Goal: Information Seeking & Learning: Check status

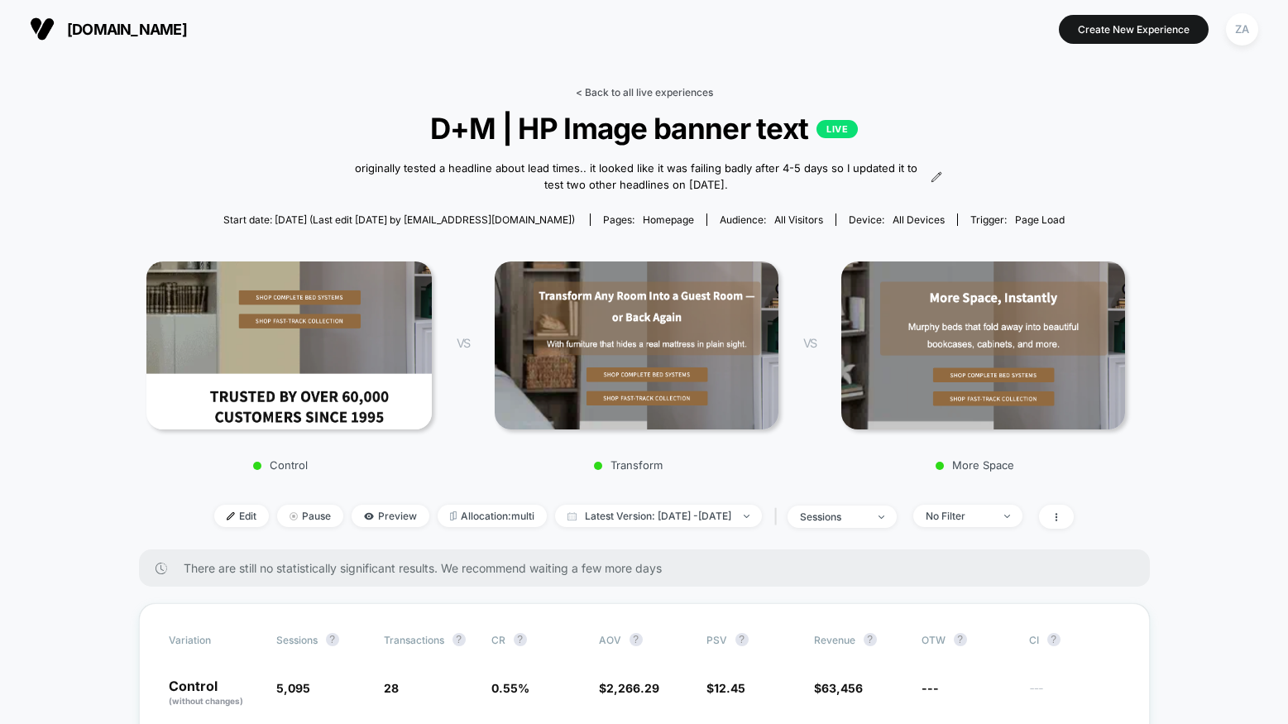
click at [637, 93] on link "< Back to all live experiences" at bounding box center [644, 92] width 137 height 12
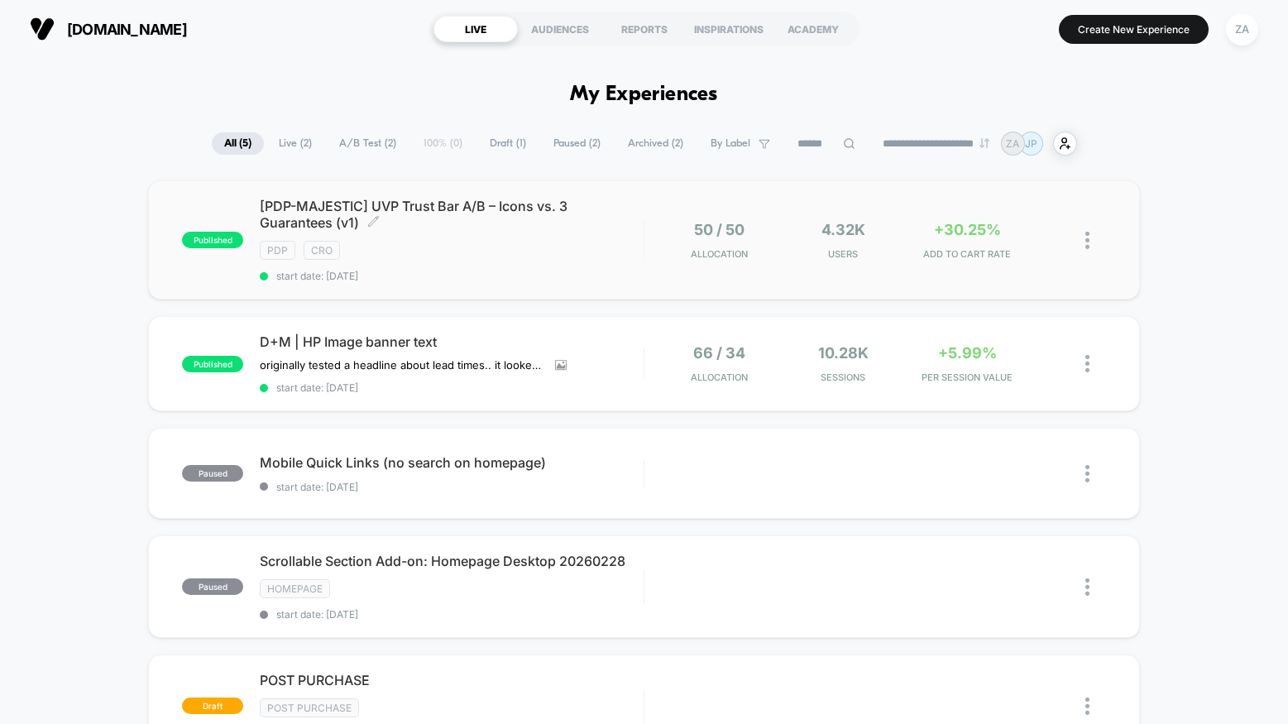
click at [611, 235] on div "[PDP-MAJESTIC] UVP Trust Bar A/B – Icons vs. 3 Guarantees (v1) Click to edit ex…" at bounding box center [452, 240] width 384 height 84
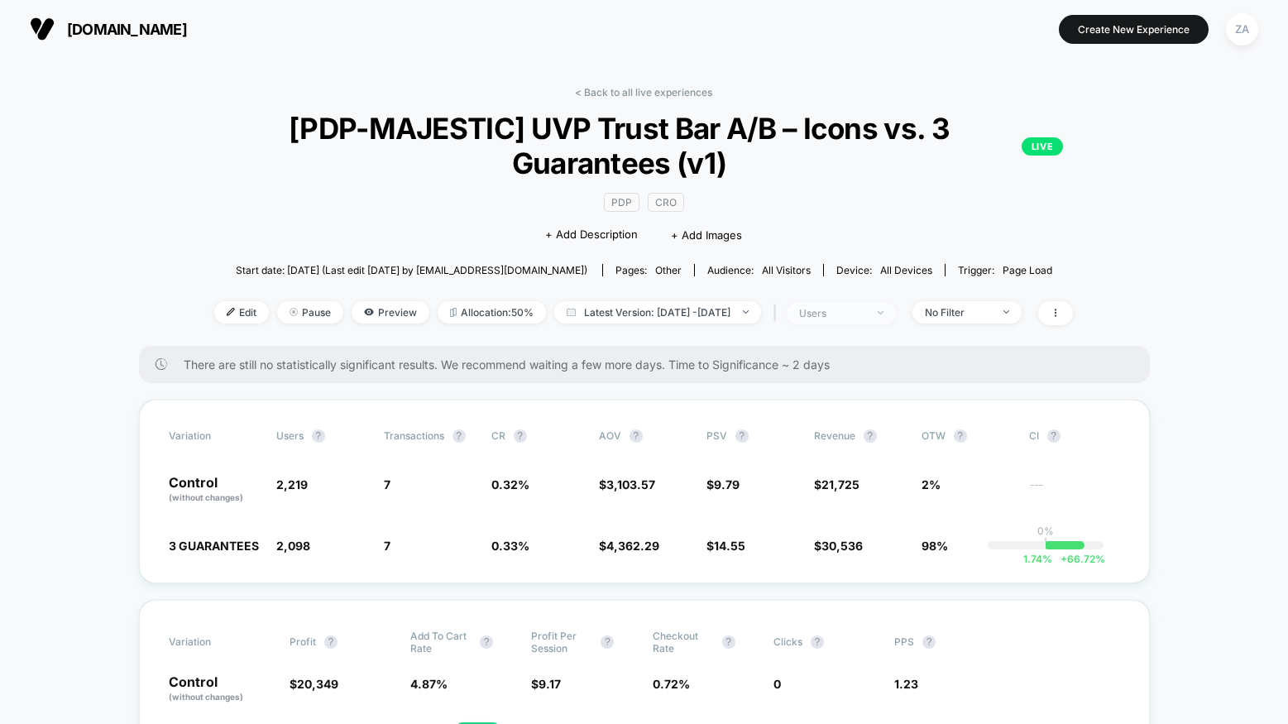
click at [896, 314] on span "users" at bounding box center [841, 313] width 109 height 22
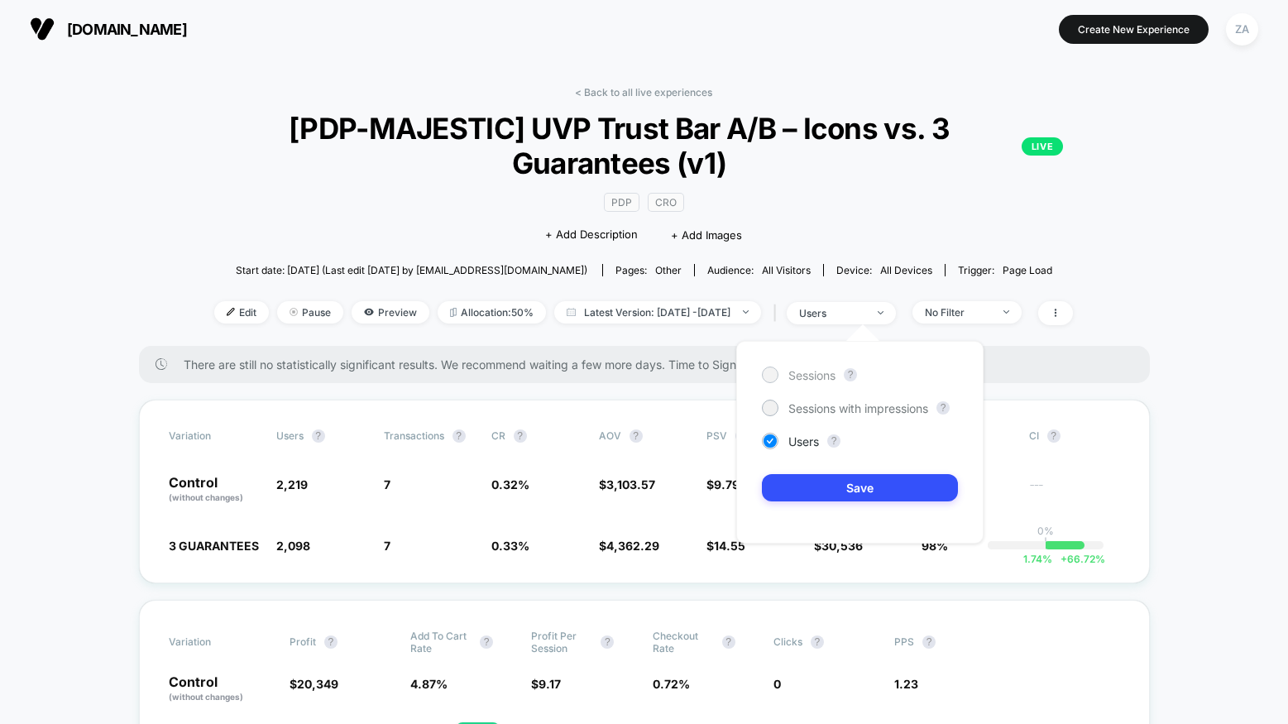
click at [805, 379] on span "Sessions" at bounding box center [812, 375] width 47 height 14
click at [845, 491] on button "Save" at bounding box center [860, 487] width 196 height 27
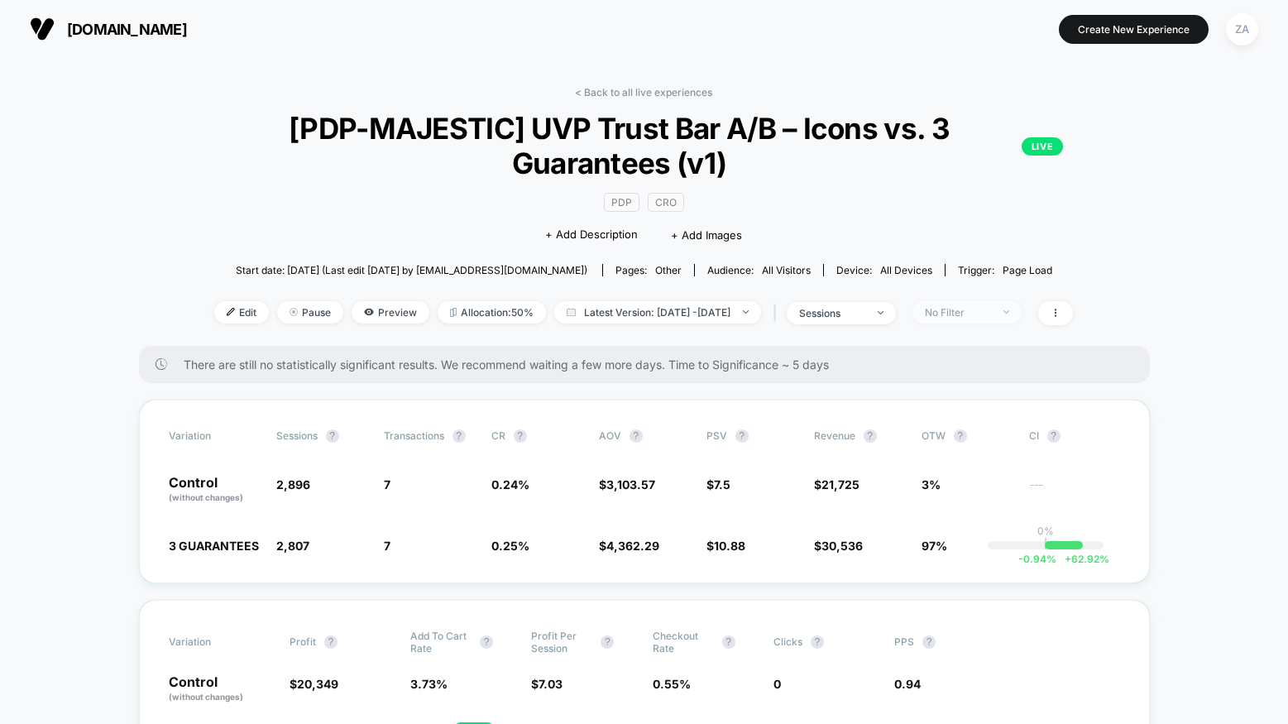
click at [991, 314] on div "No Filter" at bounding box center [958, 312] width 66 height 12
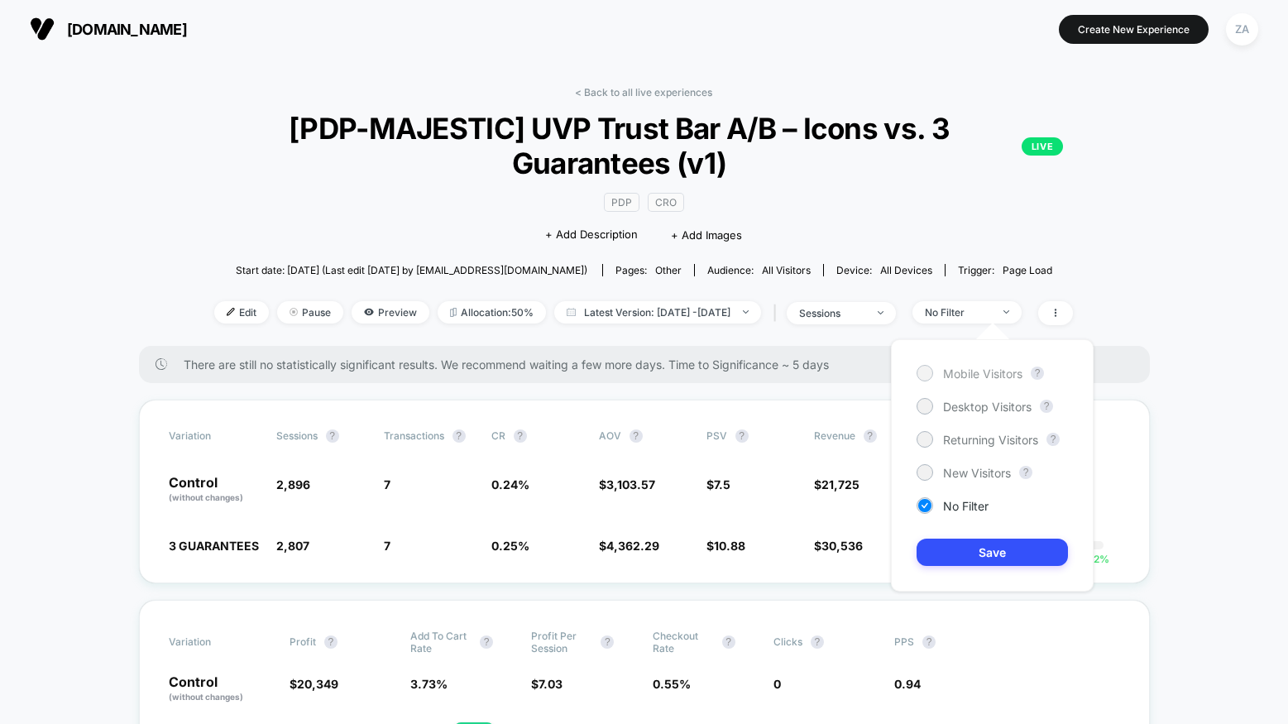
click at [988, 374] on span "Mobile Visitors" at bounding box center [982, 374] width 79 height 14
click at [993, 553] on button "Save" at bounding box center [992, 552] width 151 height 27
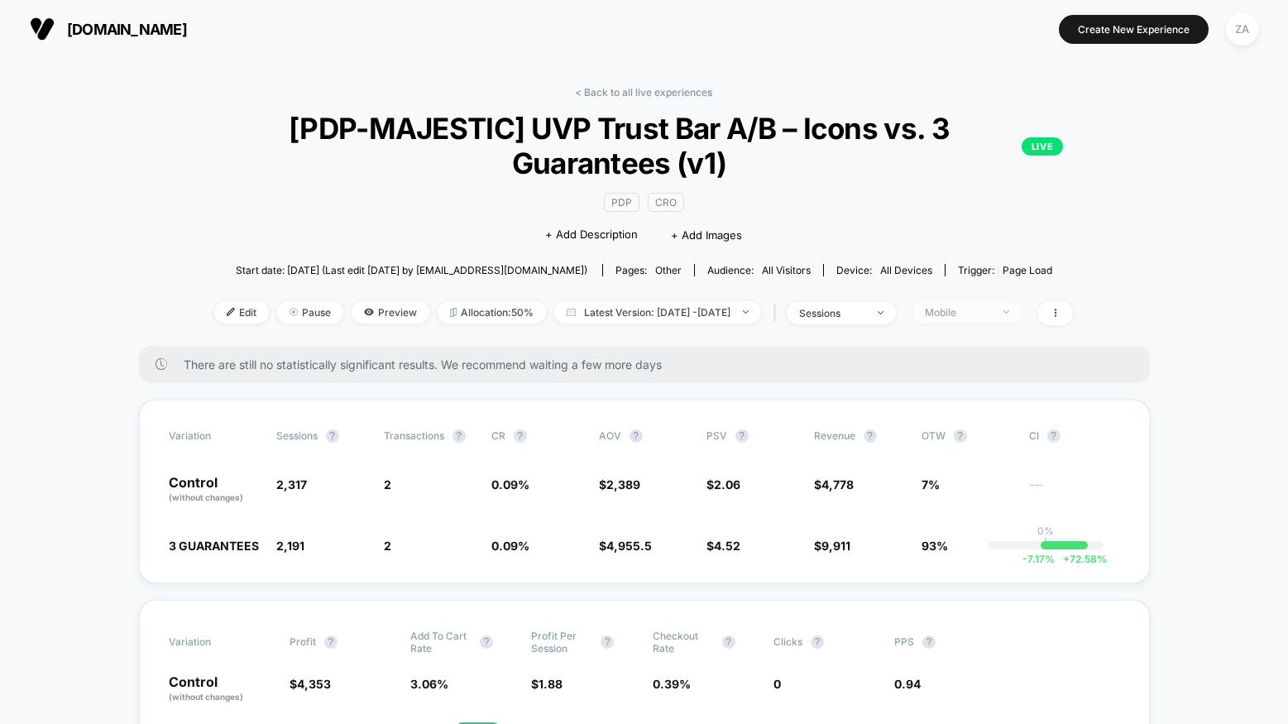
click at [986, 309] on div "Mobile" at bounding box center [958, 312] width 66 height 12
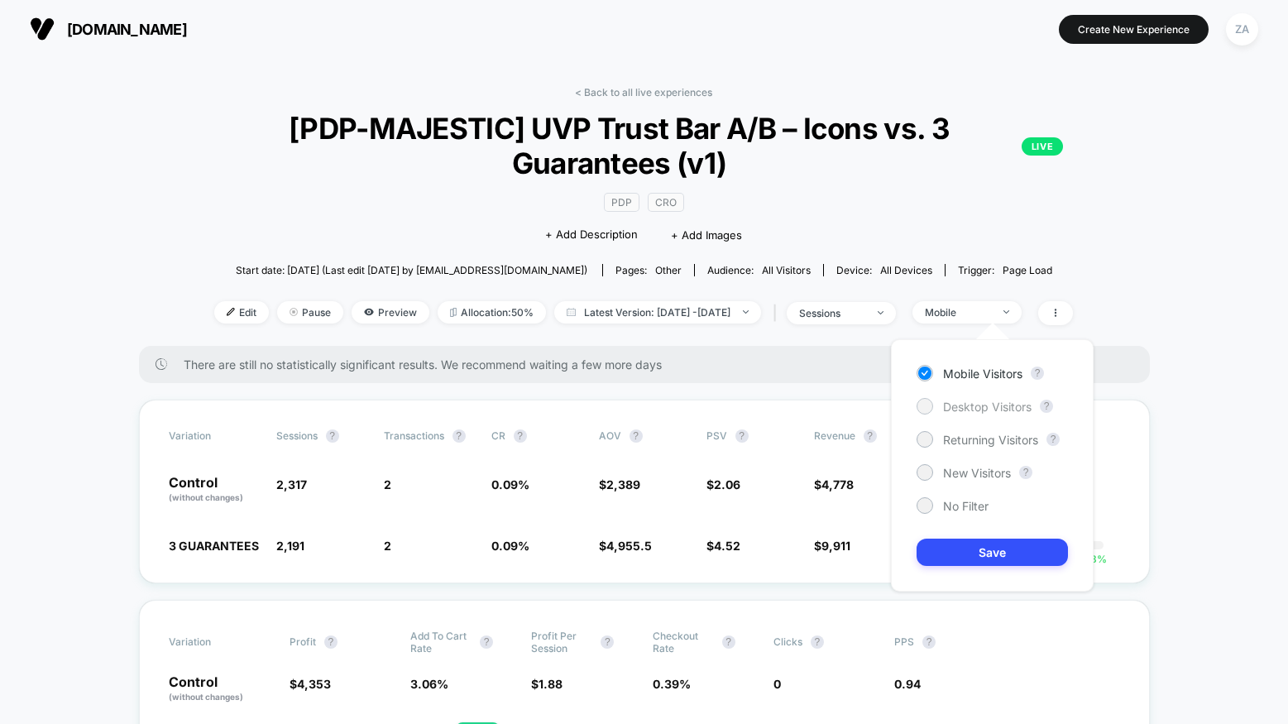
click at [978, 410] on span "Desktop Visitors" at bounding box center [987, 407] width 89 height 14
click at [987, 555] on button "Save" at bounding box center [992, 552] width 151 height 27
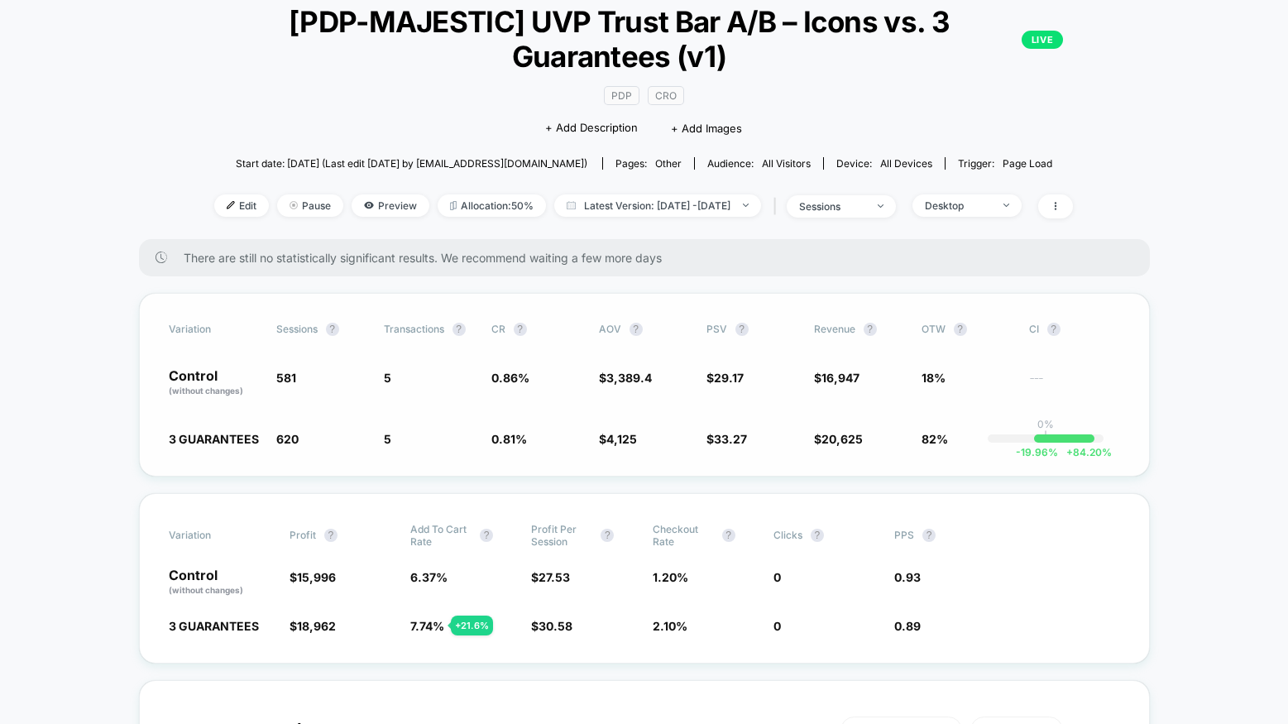
scroll to position [114, 0]
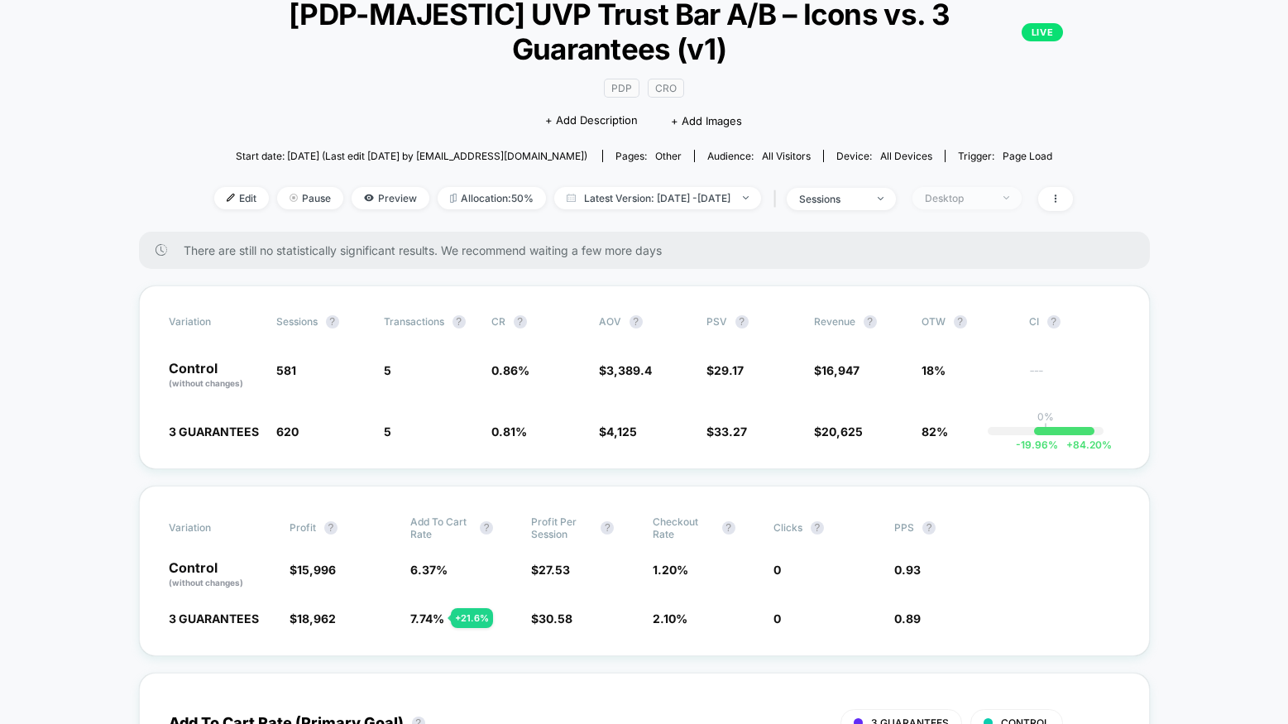
click at [985, 193] on div "Desktop" at bounding box center [958, 198] width 66 height 12
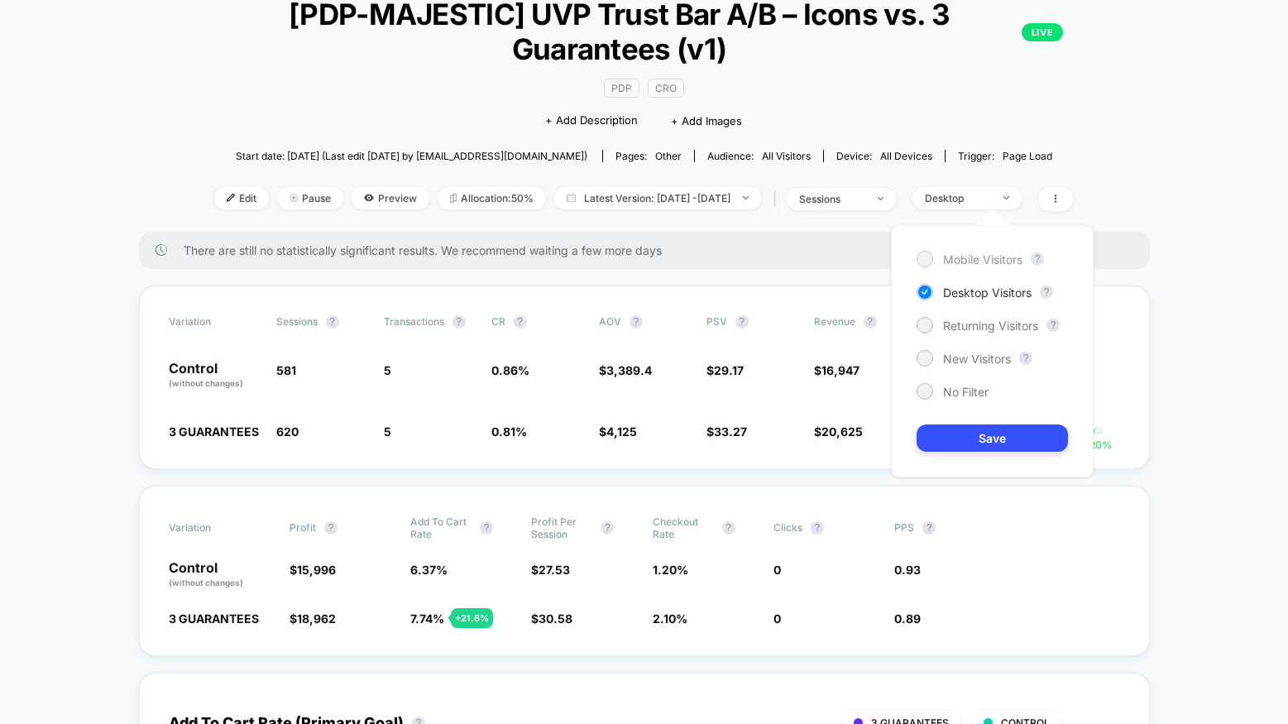
click at [975, 252] on span "Mobile Visitors" at bounding box center [982, 259] width 79 height 14
click at [987, 435] on button "Save" at bounding box center [992, 437] width 151 height 27
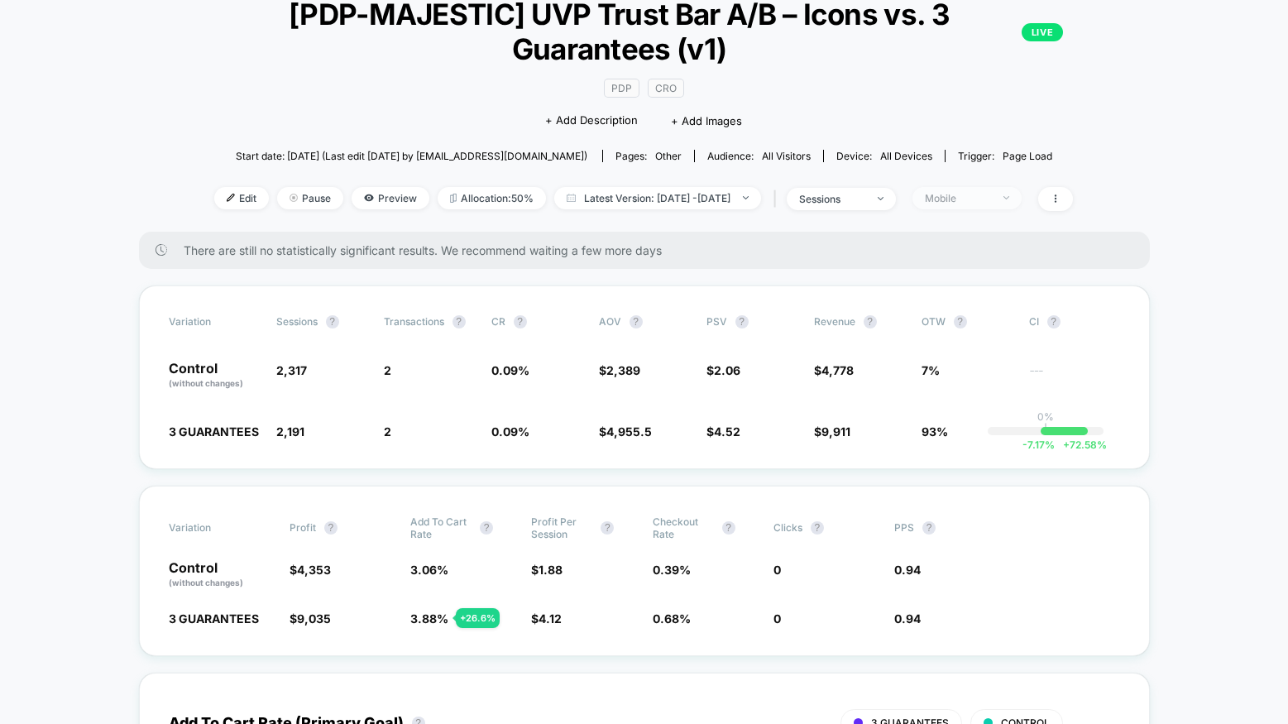
click at [1004, 189] on span "Mobile" at bounding box center [967, 198] width 109 height 22
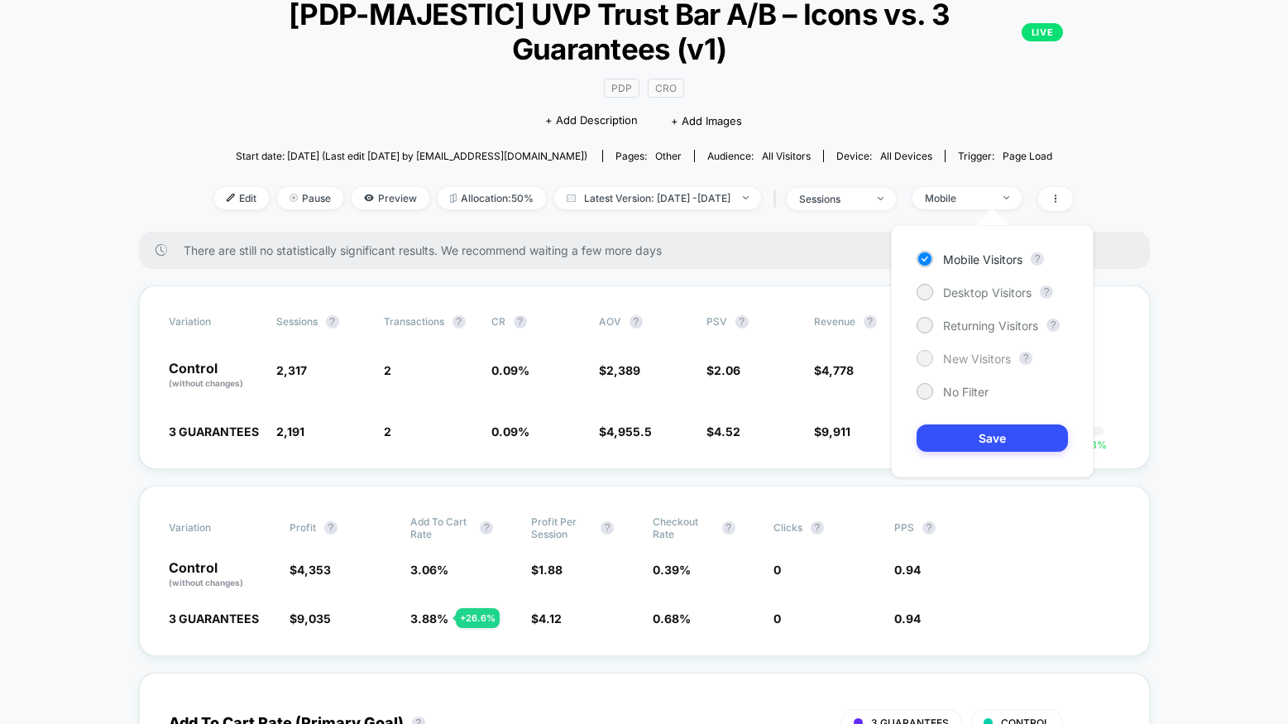
click at [974, 359] on span "New Visitors" at bounding box center [977, 359] width 68 height 14
click at [985, 442] on button "Save" at bounding box center [992, 437] width 151 height 27
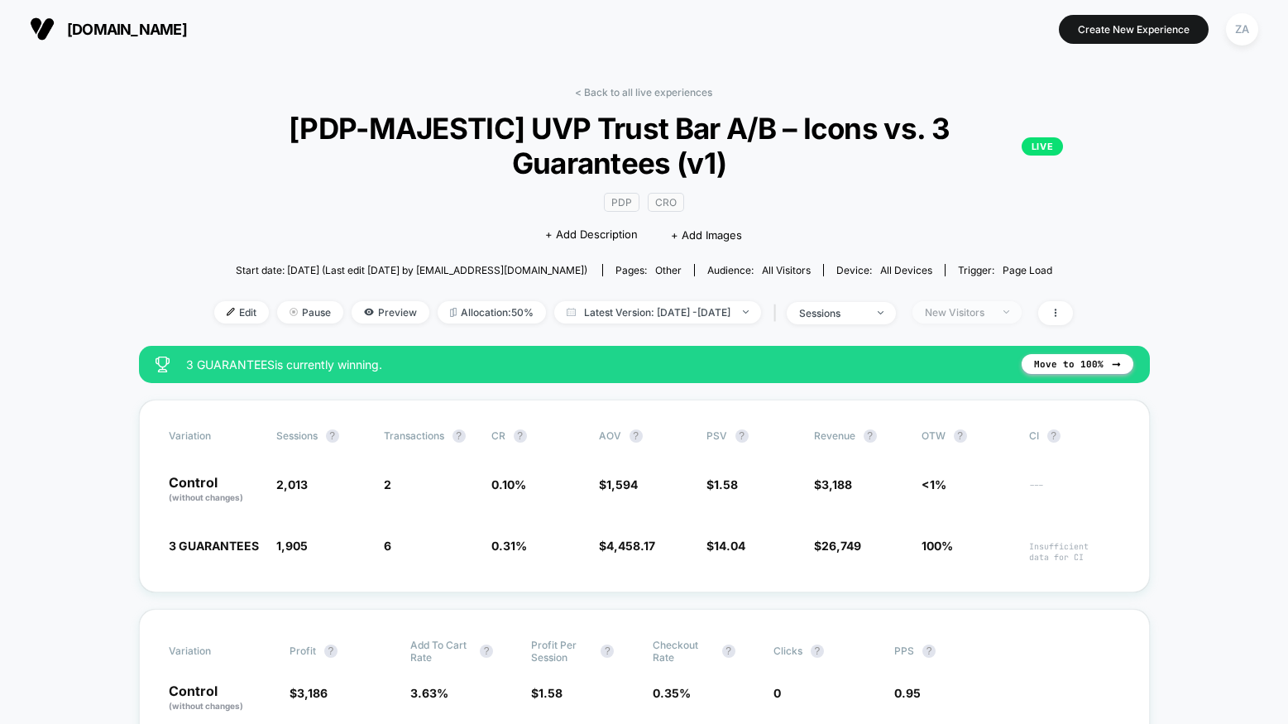
click at [987, 315] on div "New Visitors" at bounding box center [958, 312] width 66 height 12
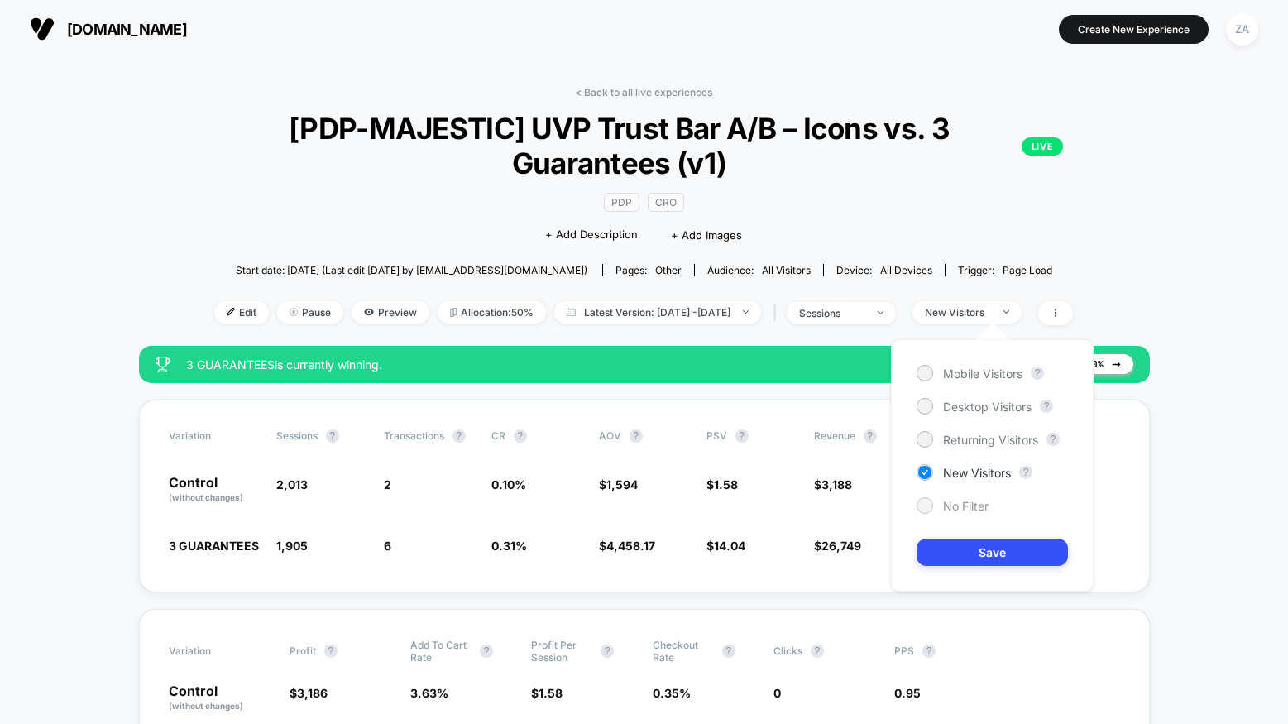
click at [957, 506] on span "No Filter" at bounding box center [966, 506] width 46 height 14
click at [974, 556] on button "Save" at bounding box center [992, 552] width 151 height 27
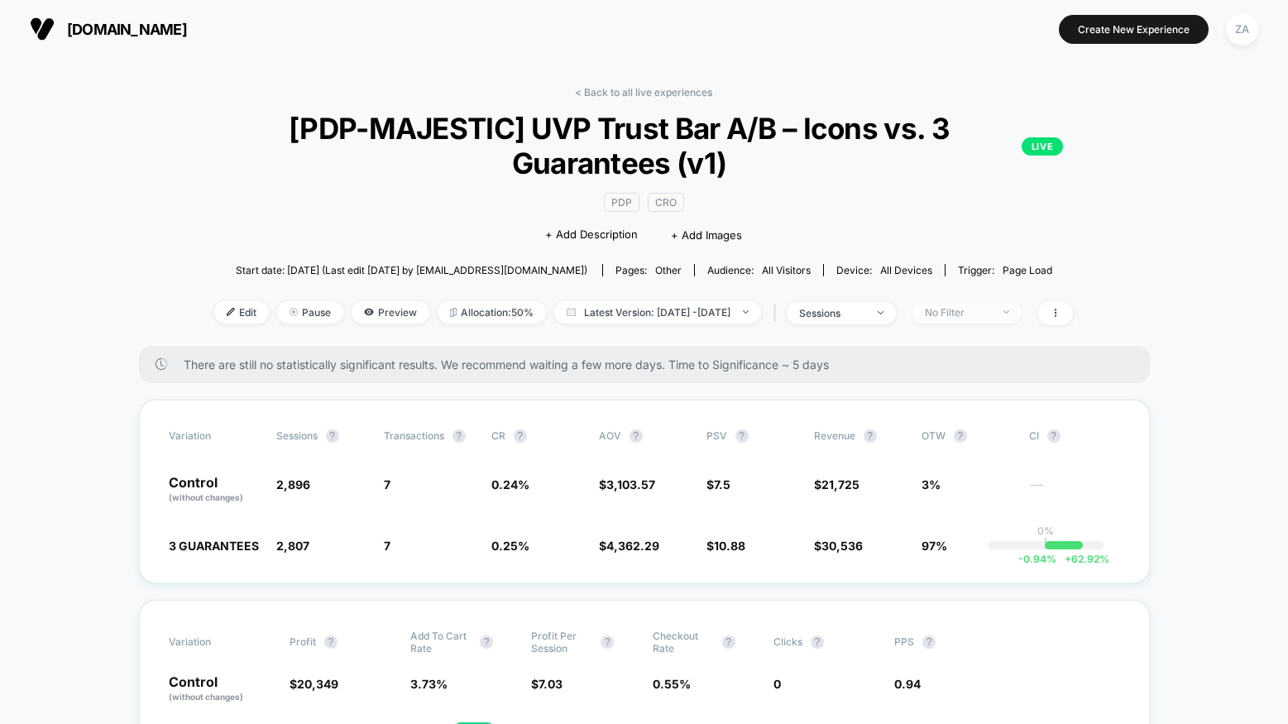
click at [986, 310] on div "No Filter" at bounding box center [958, 312] width 66 height 12
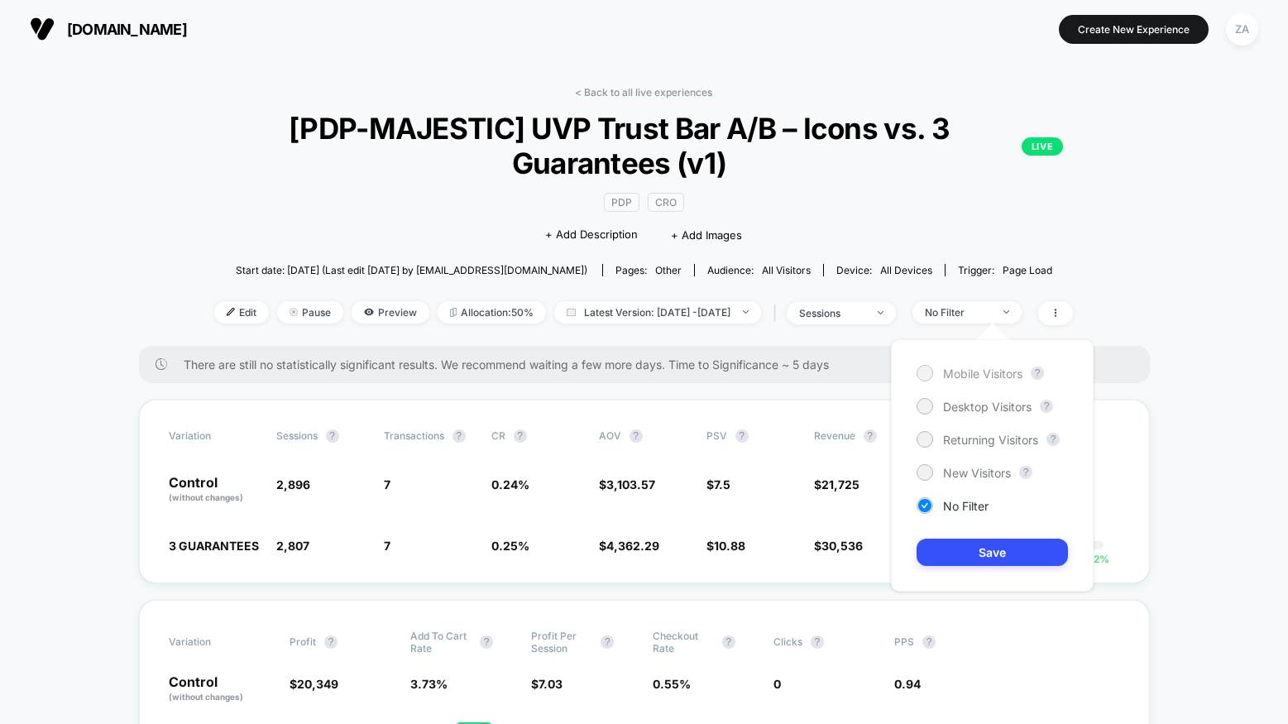
click at [976, 374] on span "Mobile Visitors" at bounding box center [982, 374] width 79 height 14
click at [987, 552] on button "Save" at bounding box center [992, 552] width 151 height 27
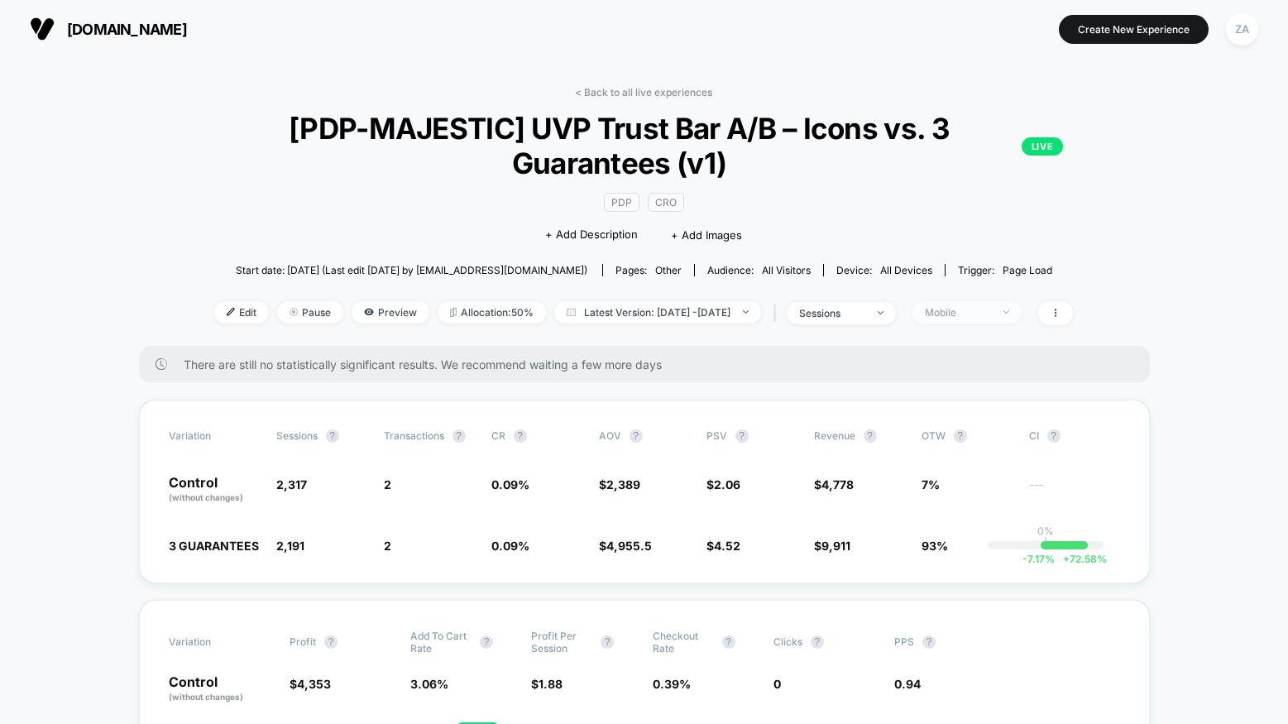
click at [991, 309] on div "Mobile" at bounding box center [958, 312] width 66 height 12
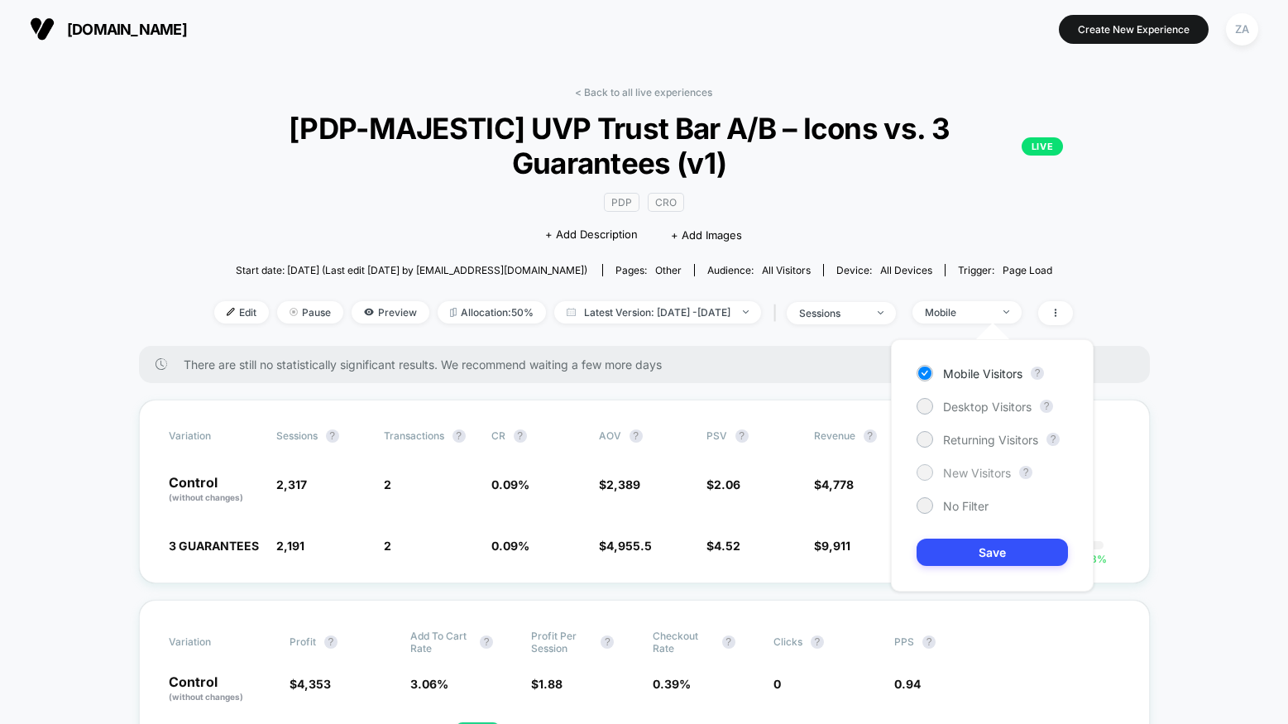
click at [968, 473] on span "New Visitors" at bounding box center [977, 473] width 68 height 14
click at [982, 437] on span "Returning Visitors" at bounding box center [990, 440] width 95 height 14
click at [979, 566] on div "Mobile Visitors ? Desktop Visitors ? Returning Visitors ? New Visitors ? No Fil…" at bounding box center [992, 465] width 203 height 252
click at [984, 547] on button "Save" at bounding box center [992, 552] width 151 height 27
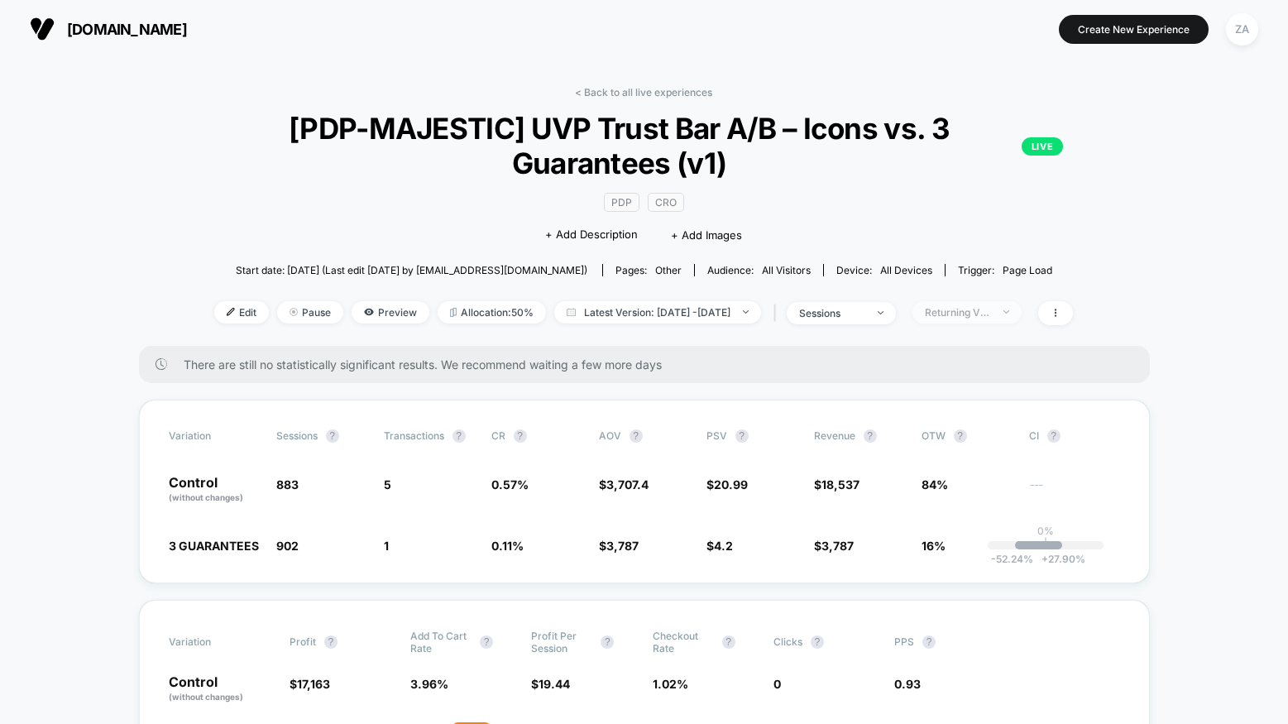
click at [991, 309] on div "Returning Visitors" at bounding box center [958, 312] width 66 height 12
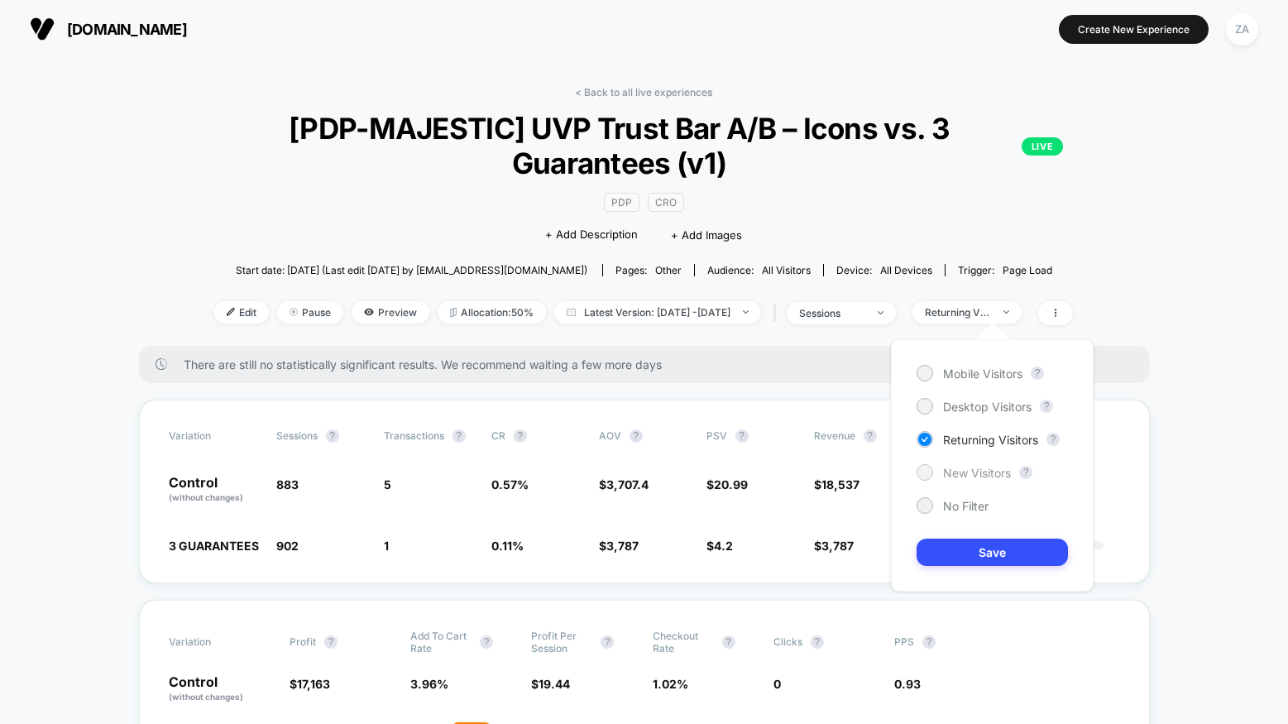
click at [971, 475] on span "New Visitors" at bounding box center [977, 473] width 68 height 14
click at [1003, 553] on button "Save" at bounding box center [992, 552] width 151 height 27
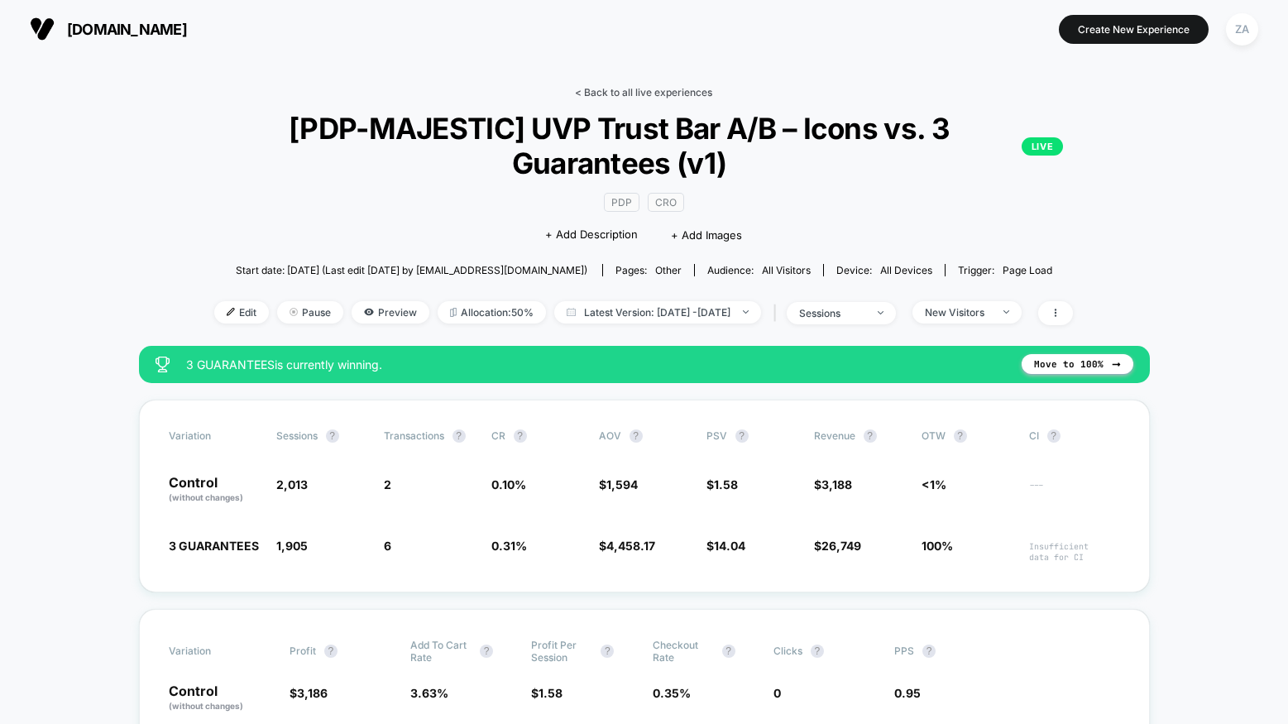
click at [631, 89] on link "< Back to all live experiences" at bounding box center [643, 92] width 137 height 12
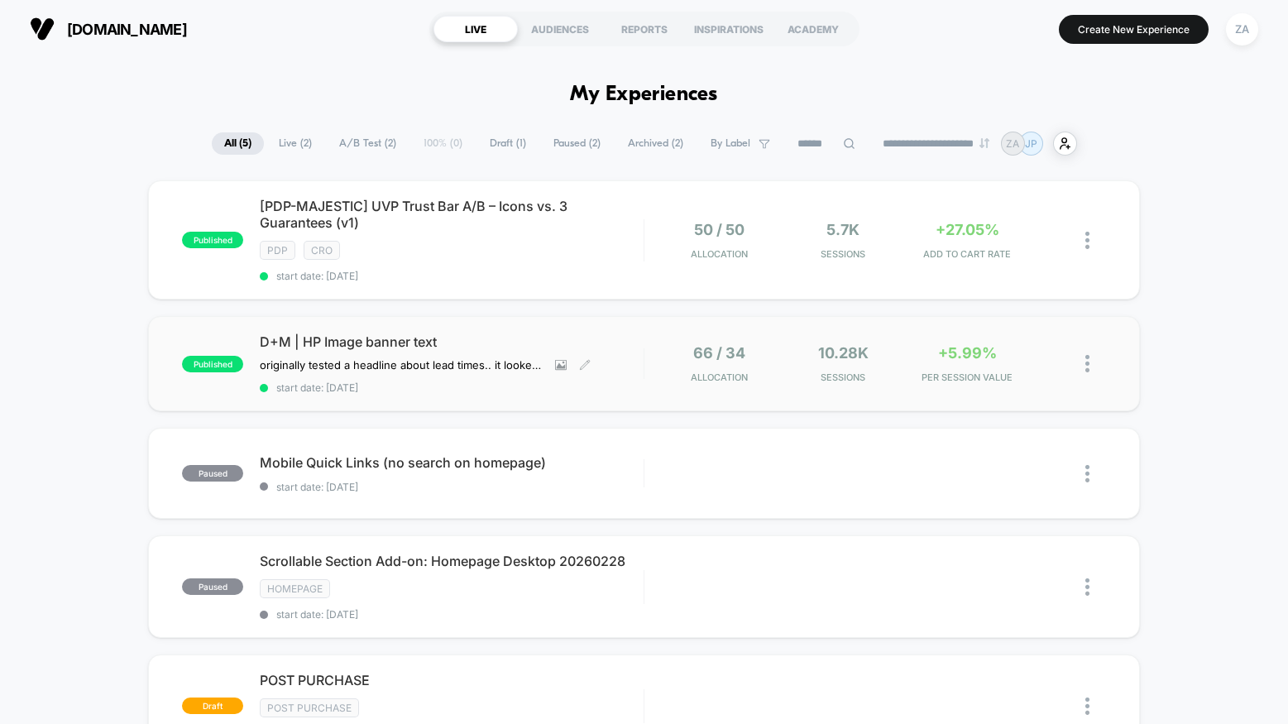
click at [633, 354] on div "D+M | HP Image banner text originally tested a headline about lead times.. it l…" at bounding box center [452, 363] width 384 height 60
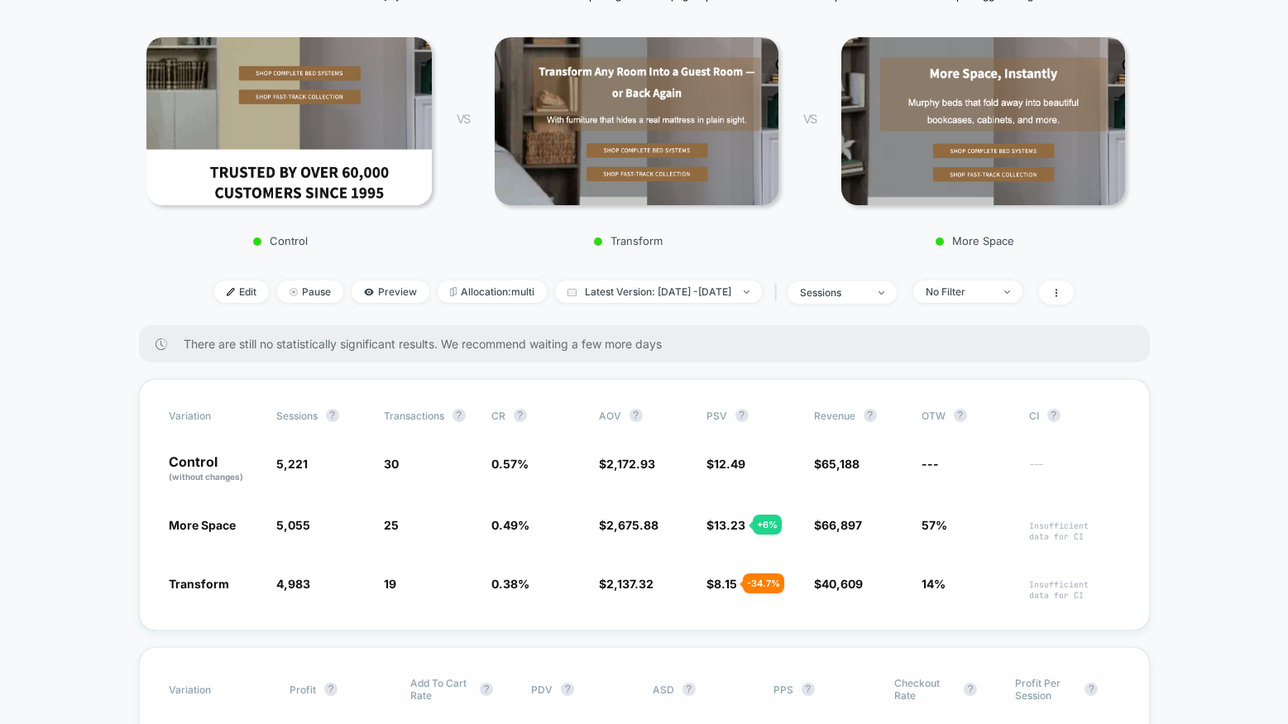
scroll to position [211, 0]
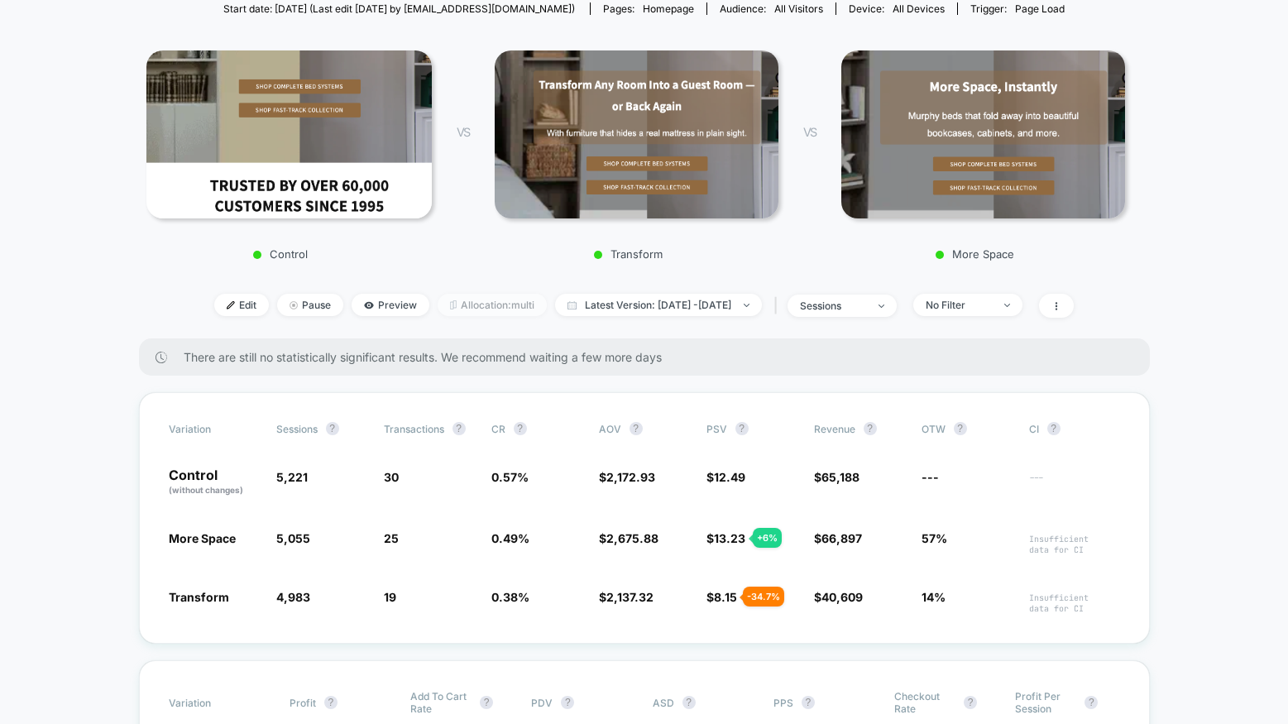
click at [482, 304] on span "Allocation: multi" at bounding box center [492, 305] width 109 height 22
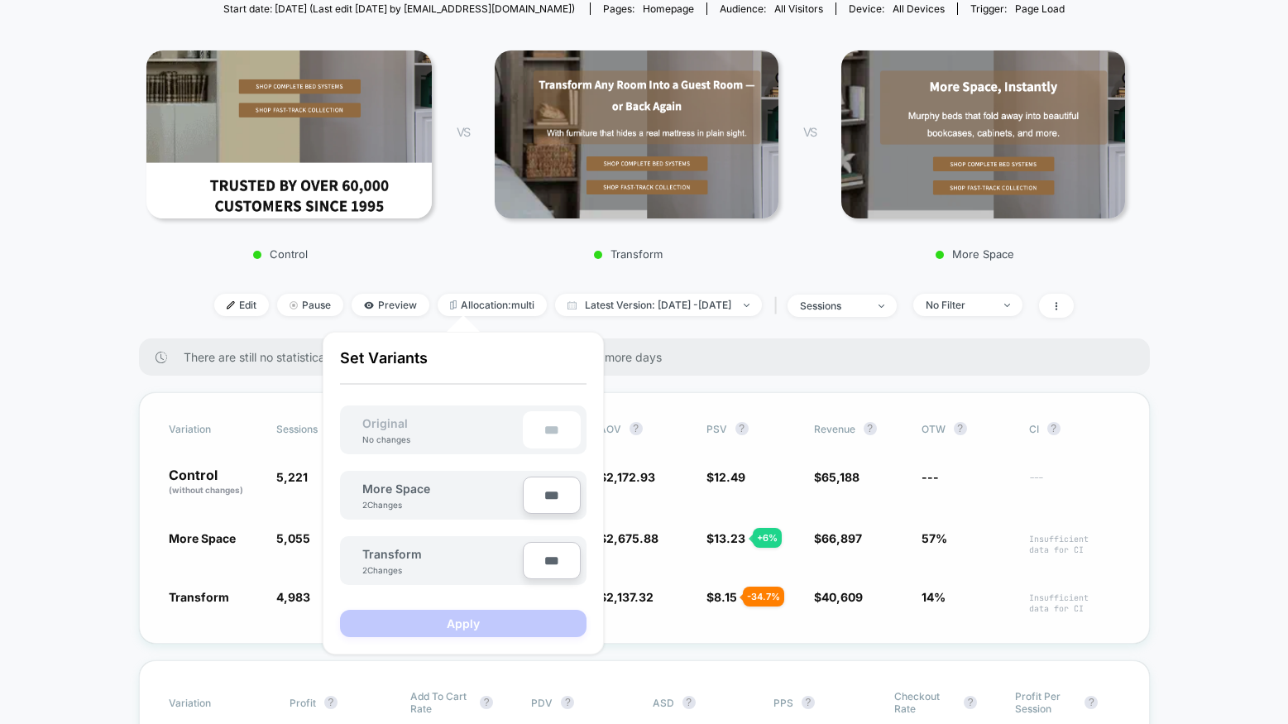
click at [662, 484] on span "$ 2,172.93" at bounding box center [644, 482] width 91 height 28
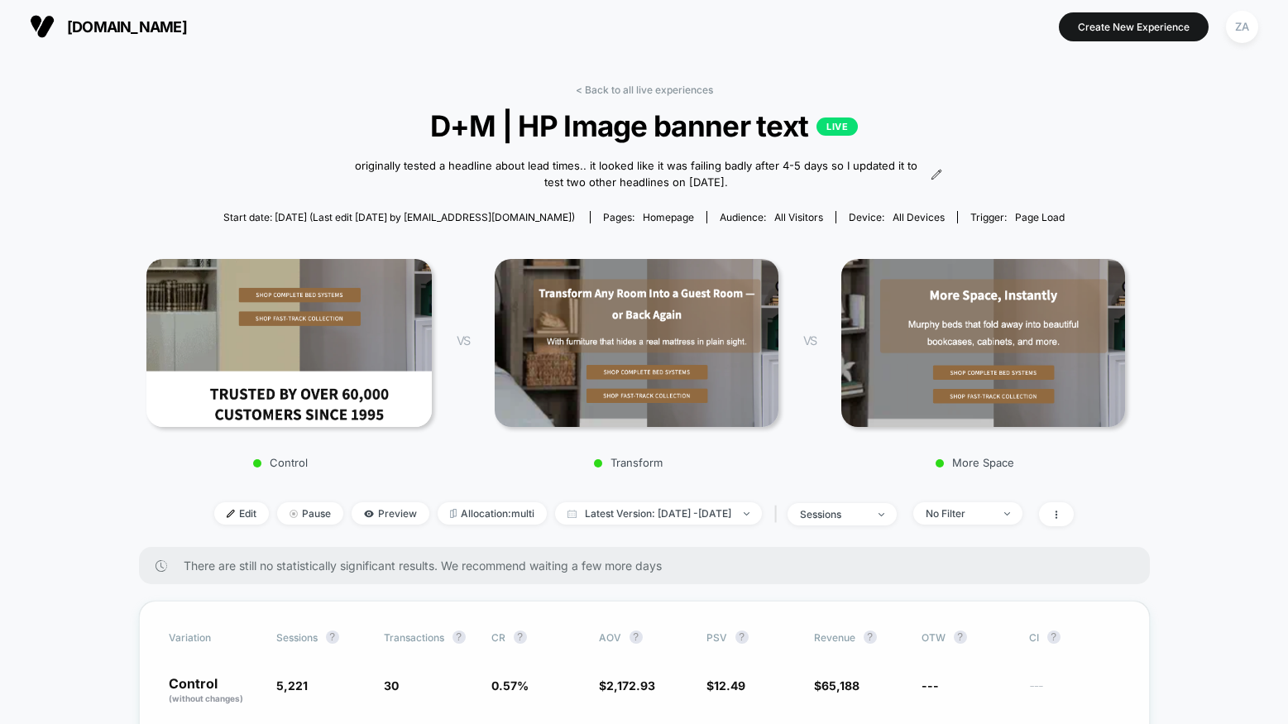
scroll to position [0, 0]
